Goal: Information Seeking & Learning: Learn about a topic

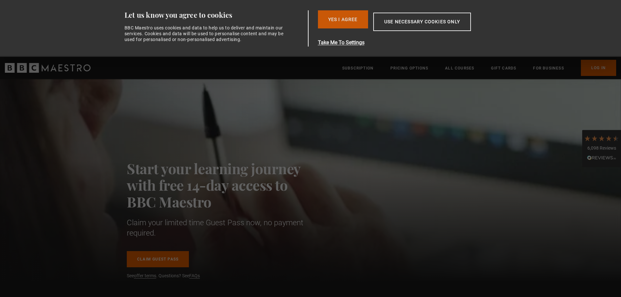
click at [346, 16] on button "Yes I Agree" at bounding box center [343, 19] width 50 height 18
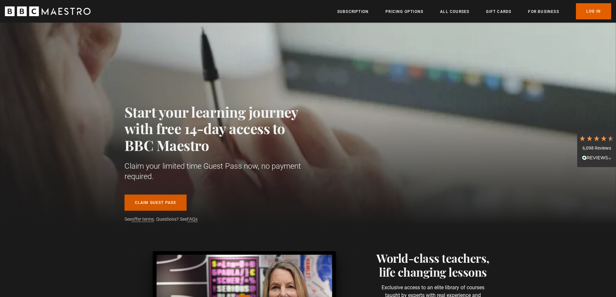
click at [166, 199] on link "Claim guest pass" at bounding box center [156, 203] width 62 height 16
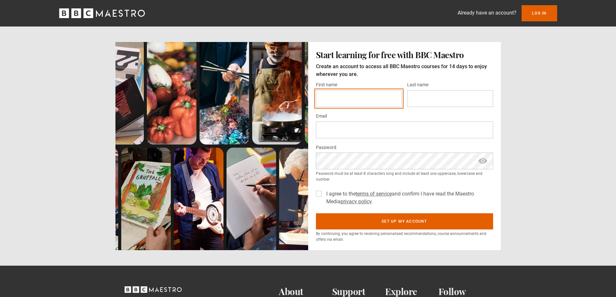
click at [370, 92] on input "First name *" at bounding box center [359, 98] width 86 height 17
type input "*********"
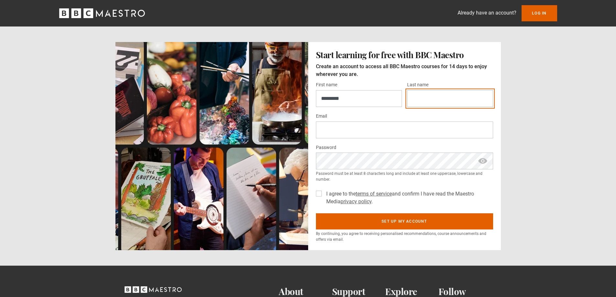
type input "*********"
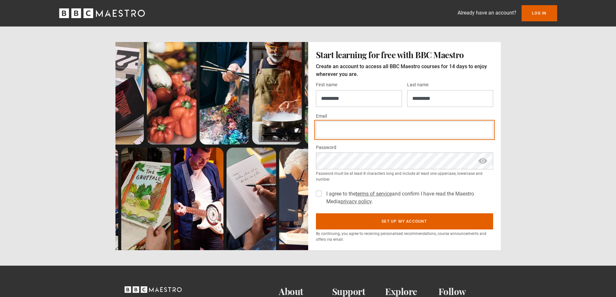
type input "**********"
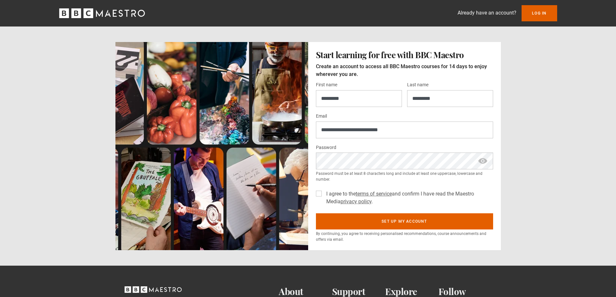
click at [324, 193] on label "I agree to the terms of service and confirm I have read the Maestro Media priva…" at bounding box center [408, 198] width 169 height 16
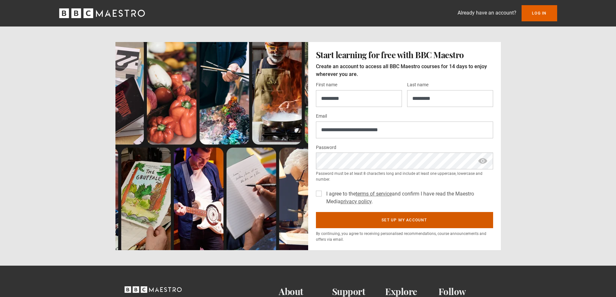
click at [382, 221] on button "Set up my account" at bounding box center [404, 220] width 177 height 16
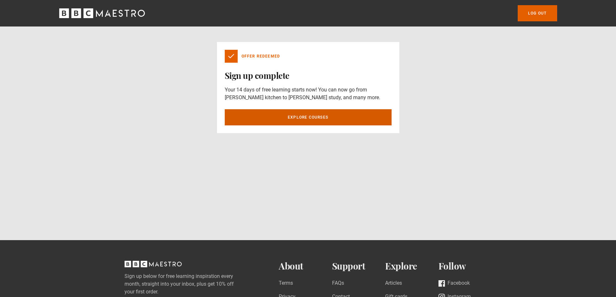
click at [304, 118] on link "Explore courses" at bounding box center [308, 117] width 167 height 16
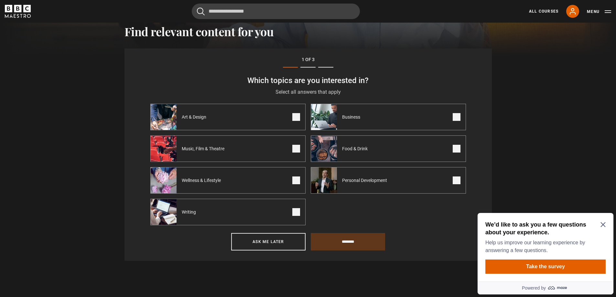
click at [457, 117] on span at bounding box center [457, 117] width 8 height 8
click at [453, 181] on span at bounding box center [457, 181] width 8 height 8
click at [296, 182] on span at bounding box center [296, 181] width 8 height 8
click at [340, 240] on input "********" at bounding box center [348, 241] width 74 height 17
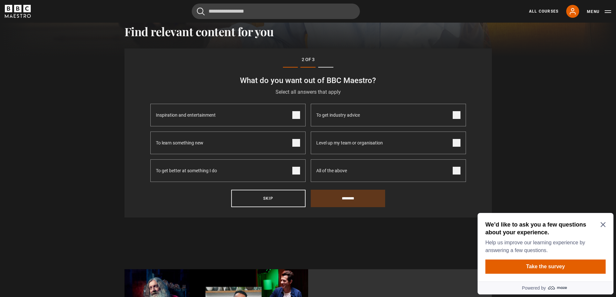
click at [602, 224] on icon "Close Maze Prompt" at bounding box center [603, 225] width 5 height 5
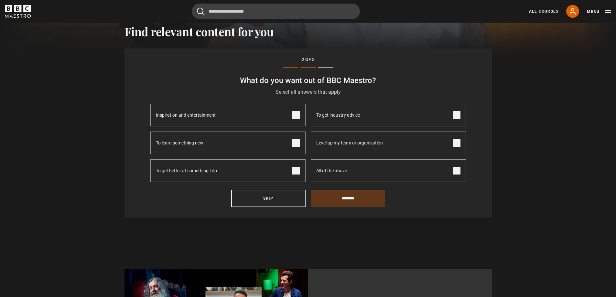
click at [460, 142] on span at bounding box center [457, 143] width 8 height 8
drag, startPoint x: 457, startPoint y: 141, endPoint x: 461, endPoint y: 165, distance: 24.6
click at [458, 142] on span at bounding box center [457, 143] width 8 height 8
click at [457, 170] on span at bounding box center [457, 171] width 8 height 8
click at [342, 196] on input "********" at bounding box center [348, 198] width 74 height 17
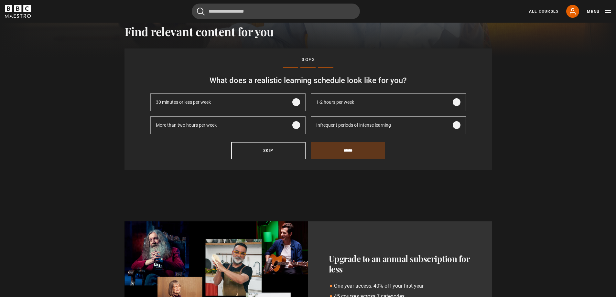
click at [412, 100] on label "1-2 hours per week" at bounding box center [388, 102] width 155 height 18
click at [364, 150] on input "******" at bounding box center [348, 150] width 74 height 17
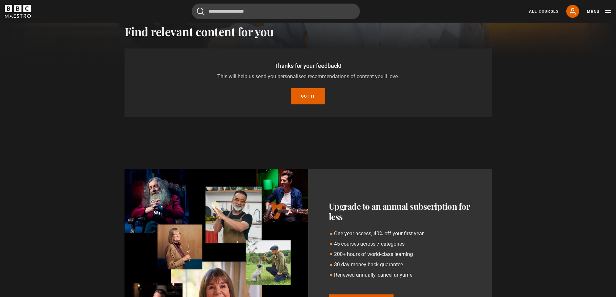
scroll to position [236, 0]
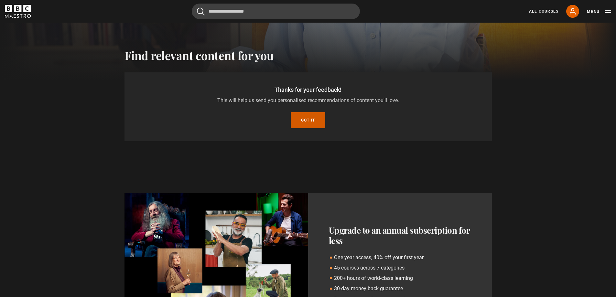
click at [305, 116] on button "Got it" at bounding box center [308, 120] width 35 height 16
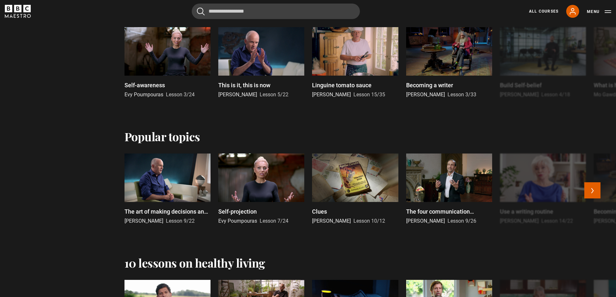
scroll to position [550, 0]
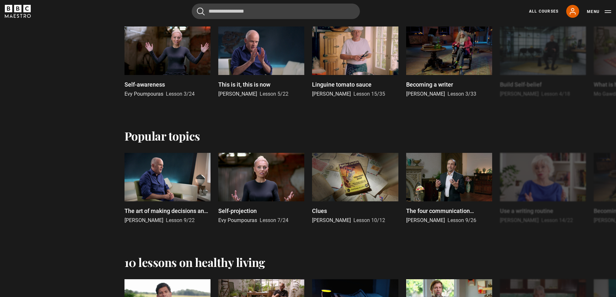
click at [543, 6] on div "All Courses My Account Search Menu" at bounding box center [566, 11] width 90 height 13
click at [543, 10] on link "All Courses" at bounding box center [543, 11] width 29 height 6
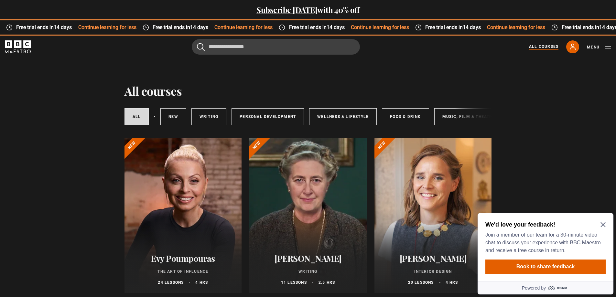
drag, startPoint x: 379, startPoint y: 126, endPoint x: 404, endPoint y: 128, distance: 25.0
click at [404, 128] on div "All courses New courses Writing Personal Development Wellness & Lifestyle Food …" at bounding box center [308, 117] width 367 height 22
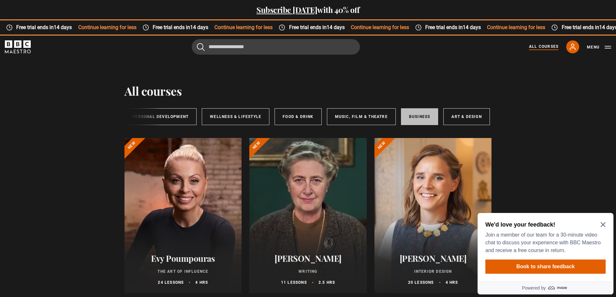
click at [422, 117] on link "Business" at bounding box center [420, 116] width 38 height 17
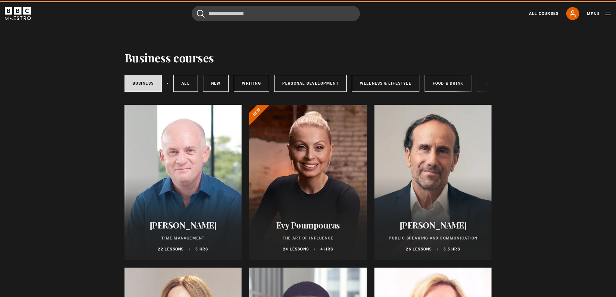
scroll to position [32, 0]
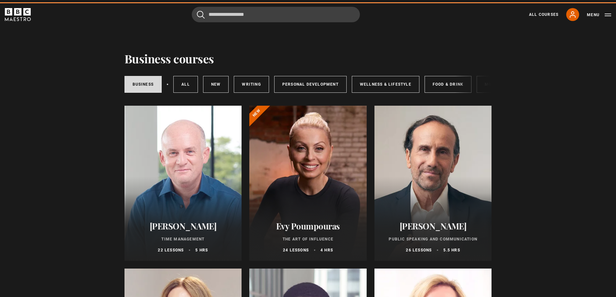
click at [312, 179] on div at bounding box center [307, 183] width 117 height 155
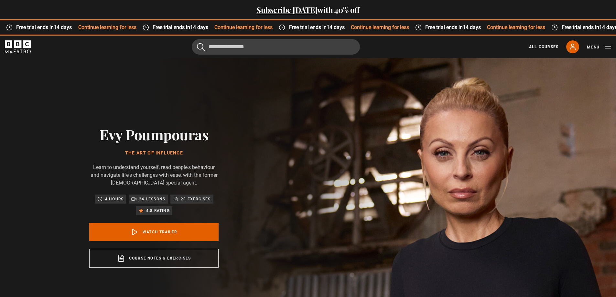
scroll to position [323, 0]
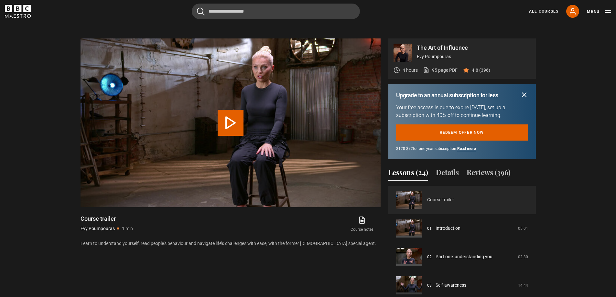
click at [439, 199] on link "Course trailer" at bounding box center [440, 200] width 27 height 7
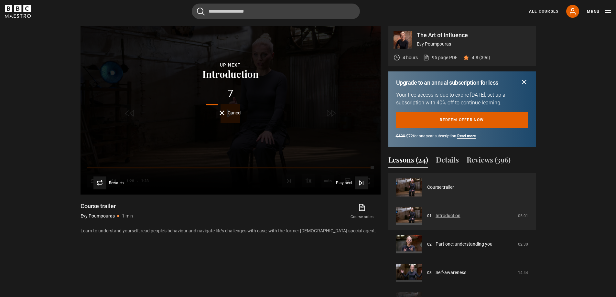
click at [461, 219] on link "Introduction" at bounding box center [448, 216] width 25 height 7
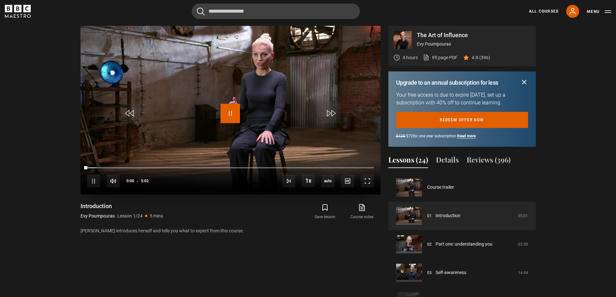
click at [234, 113] on span "Video Player" at bounding box center [230, 113] width 19 height 19
click at [225, 112] on span "Video Player" at bounding box center [230, 113] width 19 height 19
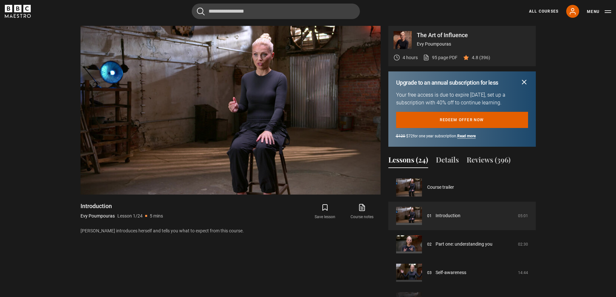
click at [213, 260] on div "Video Player is loading. Play Lesson Introduction 10s Skip Back 10 seconds Paus…" at bounding box center [231, 169] width 300 height 287
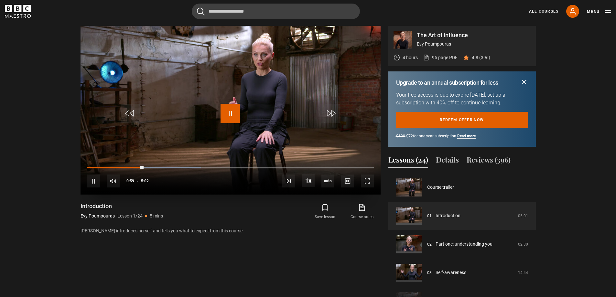
click at [235, 116] on span "Video Player" at bounding box center [230, 113] width 19 height 19
click at [233, 115] on span "Video Player" at bounding box center [230, 113] width 19 height 19
click at [138, 168] on div "Loaded : 41.43% 0:54 1:02" at bounding box center [230, 168] width 287 height 2
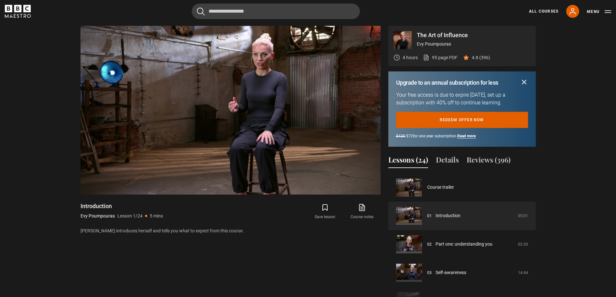
click at [225, 270] on div "Video Player is loading. Play Lesson Introduction 10s Skip Back 10 seconds Paus…" at bounding box center [231, 169] width 300 height 287
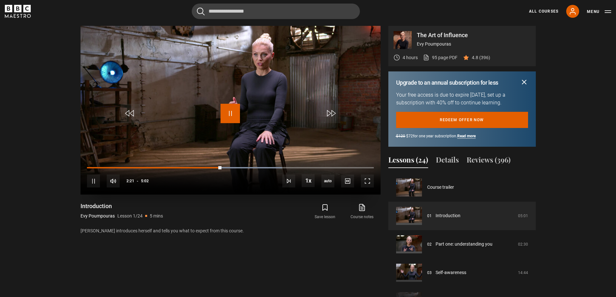
click at [235, 115] on span "Video Player" at bounding box center [230, 113] width 19 height 19
click at [234, 110] on span "Video Player" at bounding box center [230, 113] width 19 height 19
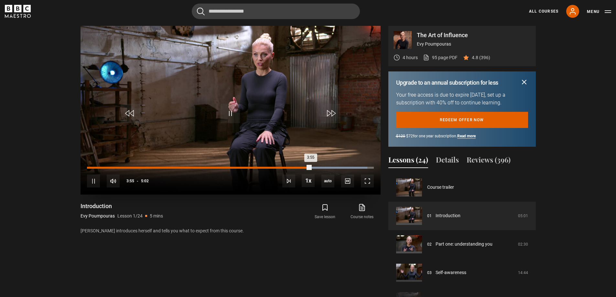
click at [301, 167] on div "Loaded : 97.78% 3:45 3:55" at bounding box center [230, 168] width 287 height 2
click at [297, 168] on div "Loaded : 97.78% 3:40 3:47" at bounding box center [230, 168] width 287 height 2
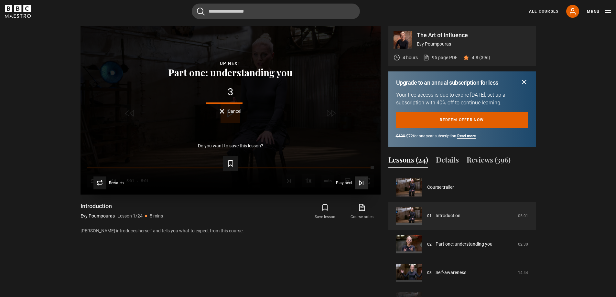
click at [362, 182] on icon "Video Player" at bounding box center [361, 183] width 6 height 6
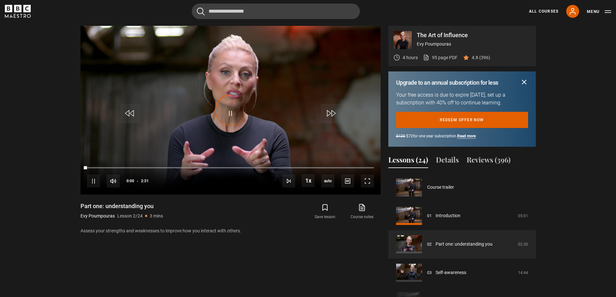
scroll to position [28, 0]
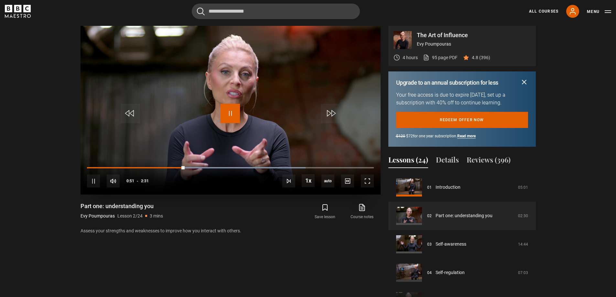
click at [230, 114] on span "Video Player" at bounding box center [230, 113] width 19 height 19
click at [226, 113] on span "Video Player" at bounding box center [230, 113] width 19 height 19
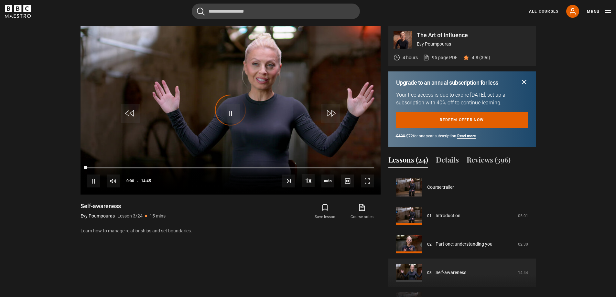
scroll to position [57, 0]
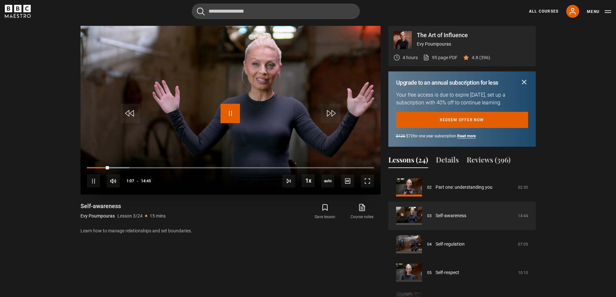
click at [236, 115] on span "Video Player" at bounding box center [230, 113] width 19 height 19
click at [103, 167] on div "00:47" at bounding box center [103, 168] width 1 height 2
click at [229, 115] on span "Video Player" at bounding box center [230, 113] width 19 height 19
click at [235, 115] on span "Video Player" at bounding box center [230, 113] width 19 height 19
drag, startPoint x: 108, startPoint y: 168, endPoint x: 171, endPoint y: 160, distance: 63.6
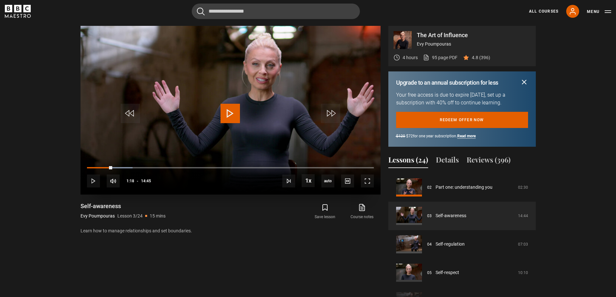
click at [0, 0] on div "01:03" at bounding box center [0, 0] width 0 height 0
click at [230, 116] on div "Video Player is loading." at bounding box center [230, 110] width 32 height 32
click at [228, 114] on span "Video Player" at bounding box center [230, 113] width 19 height 19
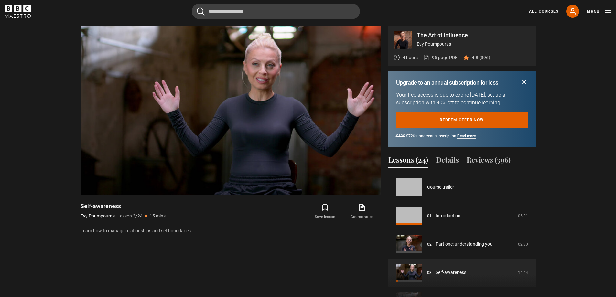
scroll to position [57, 0]
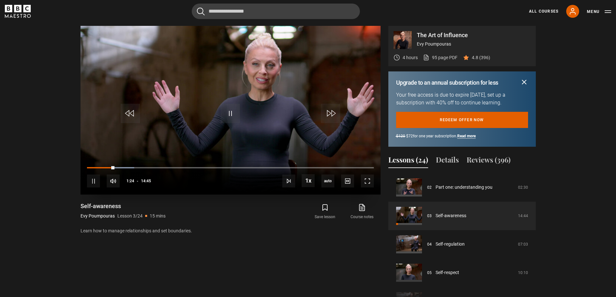
click at [107, 169] on div "10s Skip Back 10 seconds Pause 10s Skip Forward 10 seconds Loaded : 16.39% 01:0…" at bounding box center [231, 177] width 300 height 36
click at [109, 167] on div "10s Skip Back 10 seconds Pause 10s Skip Forward 10 seconds Loaded : 16.96% 01:1…" at bounding box center [231, 177] width 300 height 36
drag, startPoint x: 114, startPoint y: 167, endPoint x: 108, endPoint y: 167, distance: 6.5
click at [108, 167] on div "10s Skip Back 10 seconds Play 10s Skip Forward 10 seconds Loaded : 16.96% 01:09…" at bounding box center [231, 177] width 300 height 36
click at [225, 113] on span "Video Player" at bounding box center [230, 113] width 19 height 19
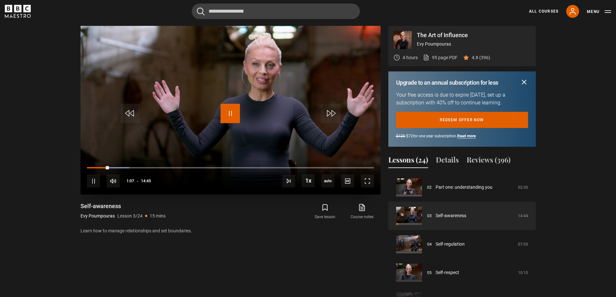
click at [230, 115] on span "Video Player" at bounding box center [230, 113] width 19 height 19
click at [231, 111] on span "Video Player" at bounding box center [230, 113] width 19 height 19
click at [114, 169] on div "10s Skip Back 10 seconds Pause 10s Skip Forward 10 seconds Loaded : 18.66% 01:2…" at bounding box center [231, 177] width 300 height 36
click at [116, 168] on div "01:30" at bounding box center [101, 168] width 29 height 2
click at [112, 169] on div "Loaded : 19.22% 01:17 01:33" at bounding box center [230, 168] width 287 height 2
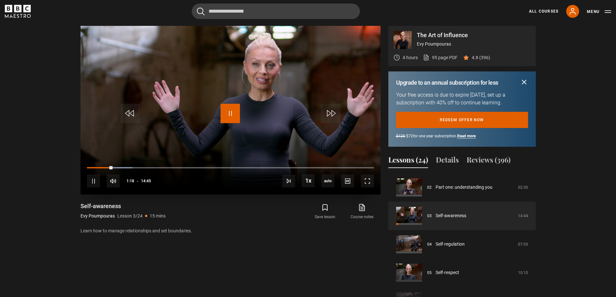
click at [230, 113] on span "Video Player" at bounding box center [230, 113] width 19 height 19
click at [128, 167] on div "Loaded : 23.75% 02:05 02:30" at bounding box center [230, 168] width 287 height 2
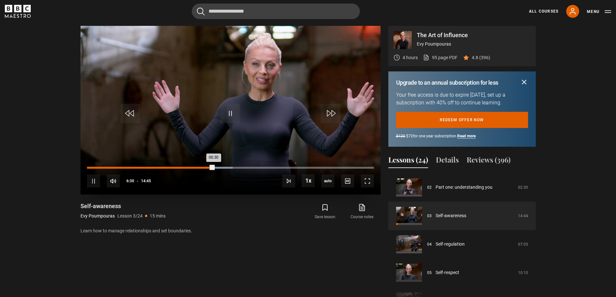
click at [207, 168] on div "06:30" at bounding box center [150, 168] width 126 height 2
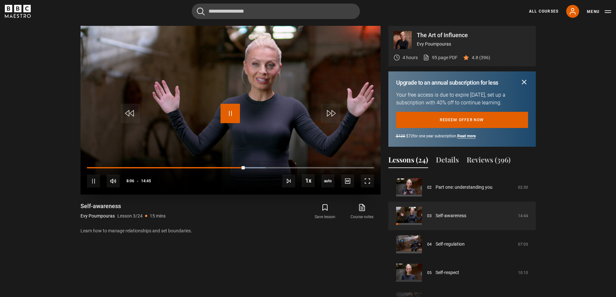
click at [230, 114] on span "Video Player" at bounding box center [230, 113] width 19 height 19
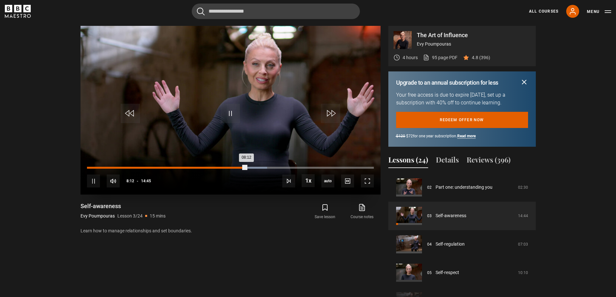
click at [241, 169] on div "Loaded : 62.77% 07:55 08:12" at bounding box center [230, 168] width 287 height 2
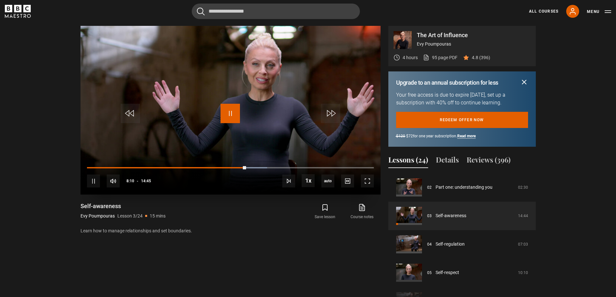
click at [227, 114] on span "Video Player" at bounding box center [230, 113] width 19 height 19
